Goal: Task Accomplishment & Management: Manage account settings

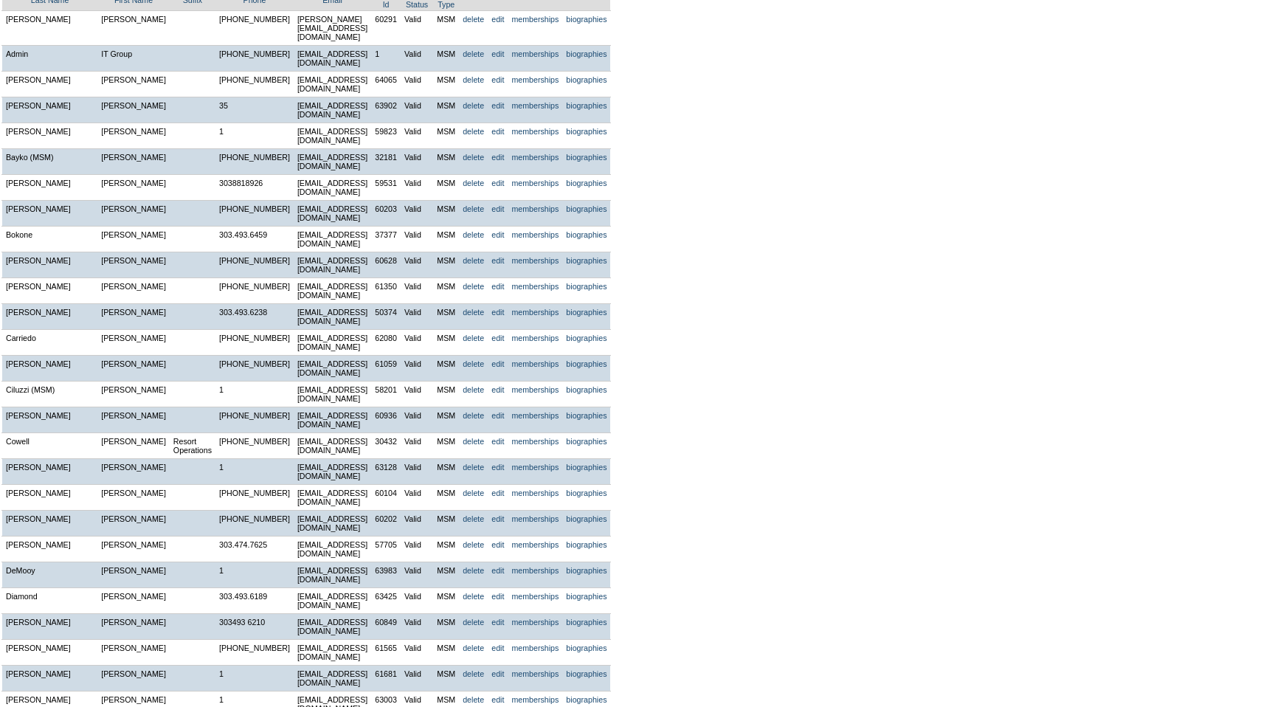
scroll to position [157, 0]
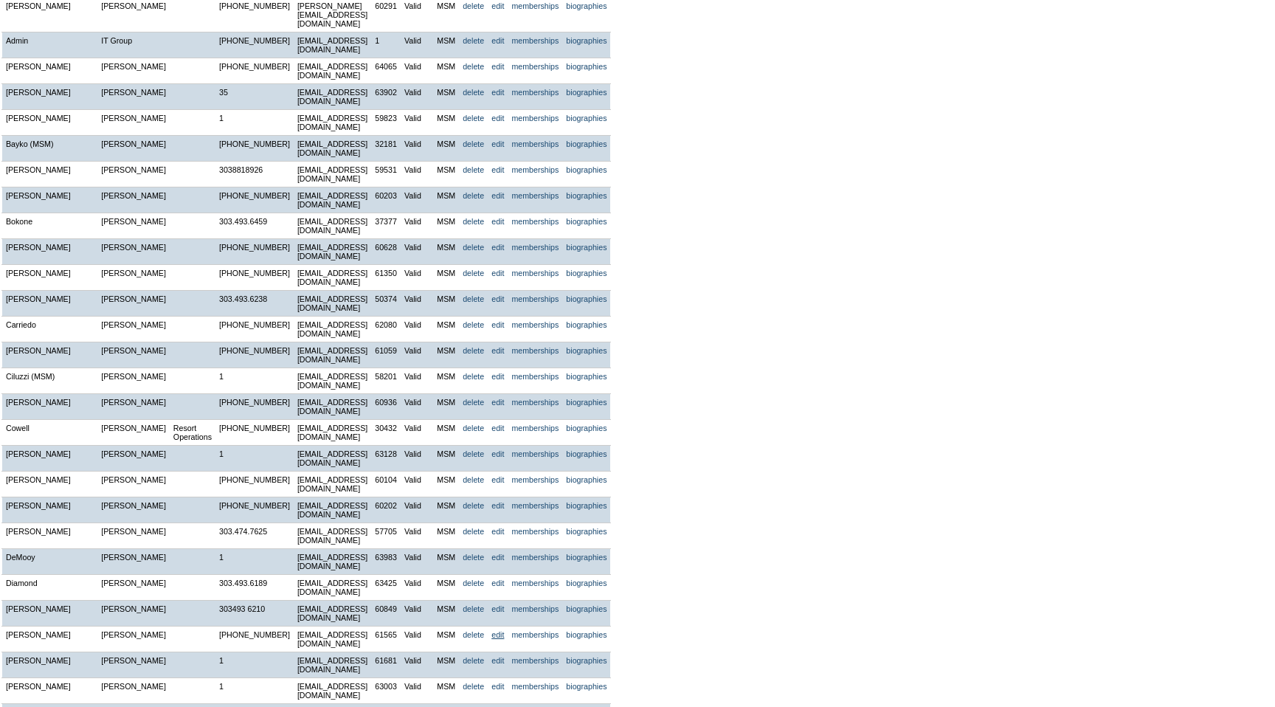
click at [504, 630] on link "edit" at bounding box center [497, 634] width 13 height 9
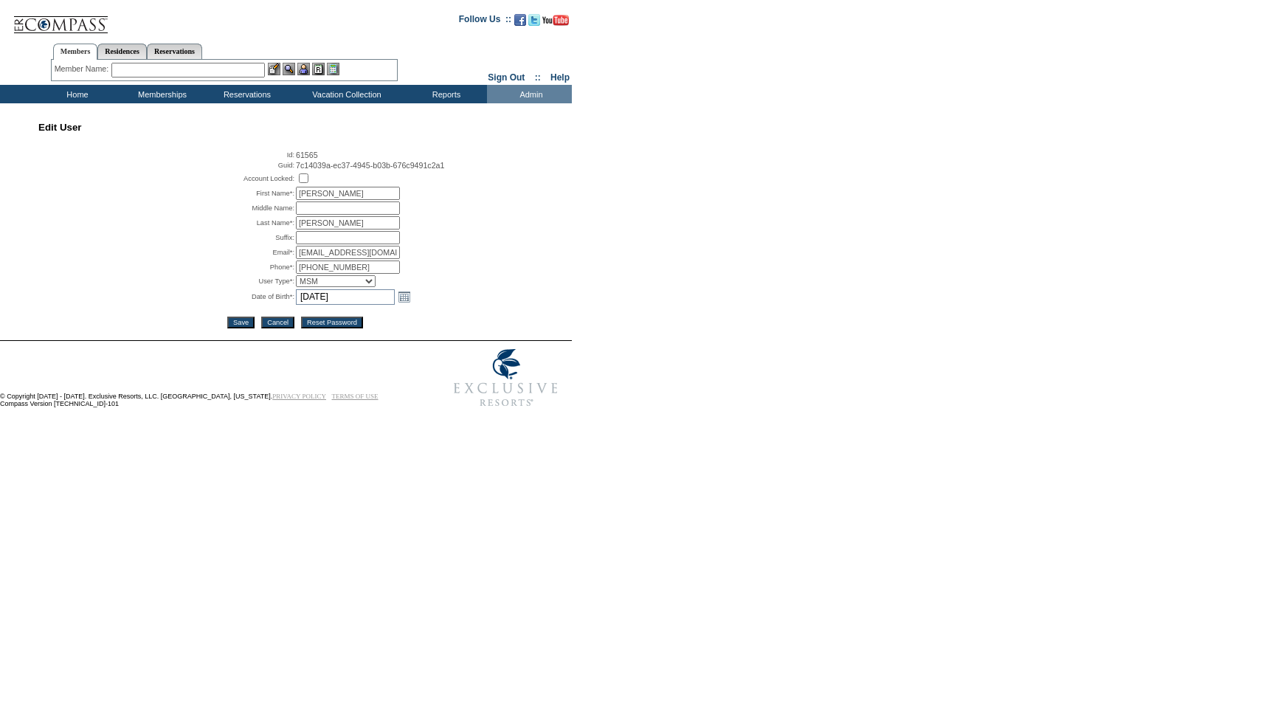
click at [301, 180] on input "checkbox" at bounding box center [304, 178] width 10 height 10
checkbox input "true"
click at [240, 325] on input "Save" at bounding box center [240, 323] width 27 height 12
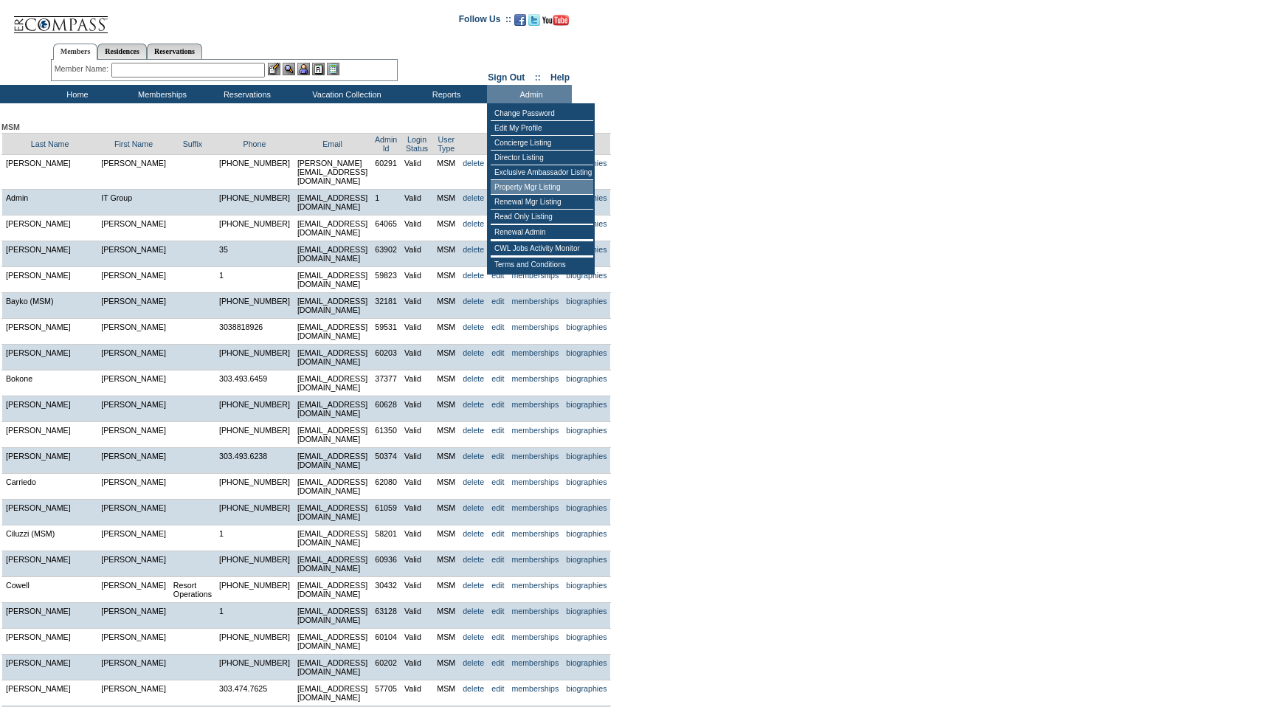
click at [567, 187] on td "Property Mgr Listing" at bounding box center [542, 187] width 103 height 15
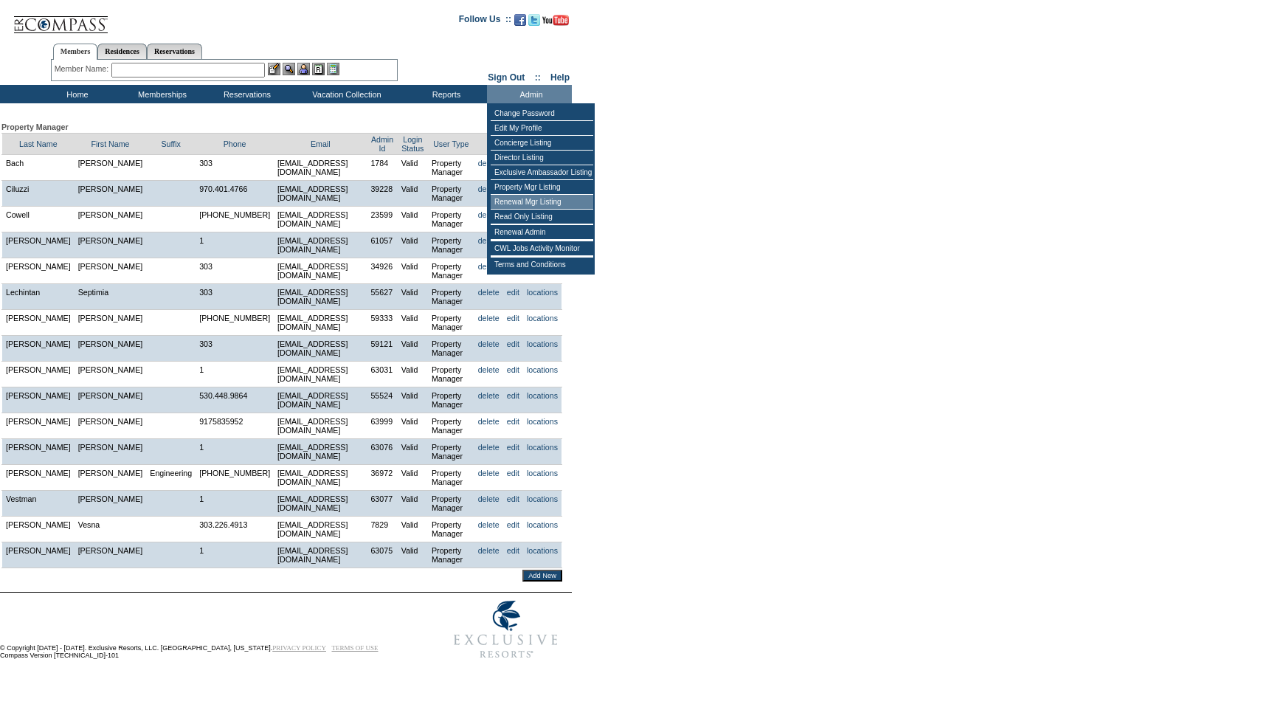
click at [528, 204] on td "Renewal Mgr Listing" at bounding box center [542, 202] width 103 height 15
